Goal: Information Seeking & Learning: Learn about a topic

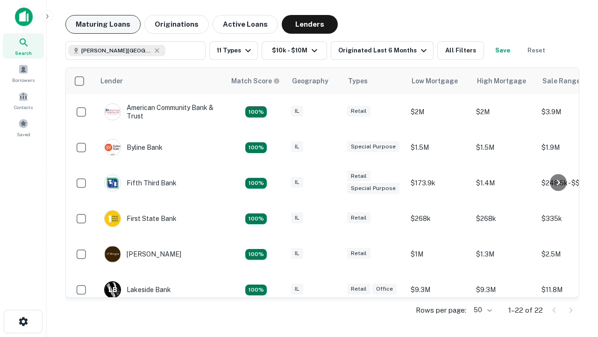
click at [103, 24] on button "Maturing Loans" at bounding box center [102, 24] width 75 height 19
